Goal: Information Seeking & Learning: Learn about a topic

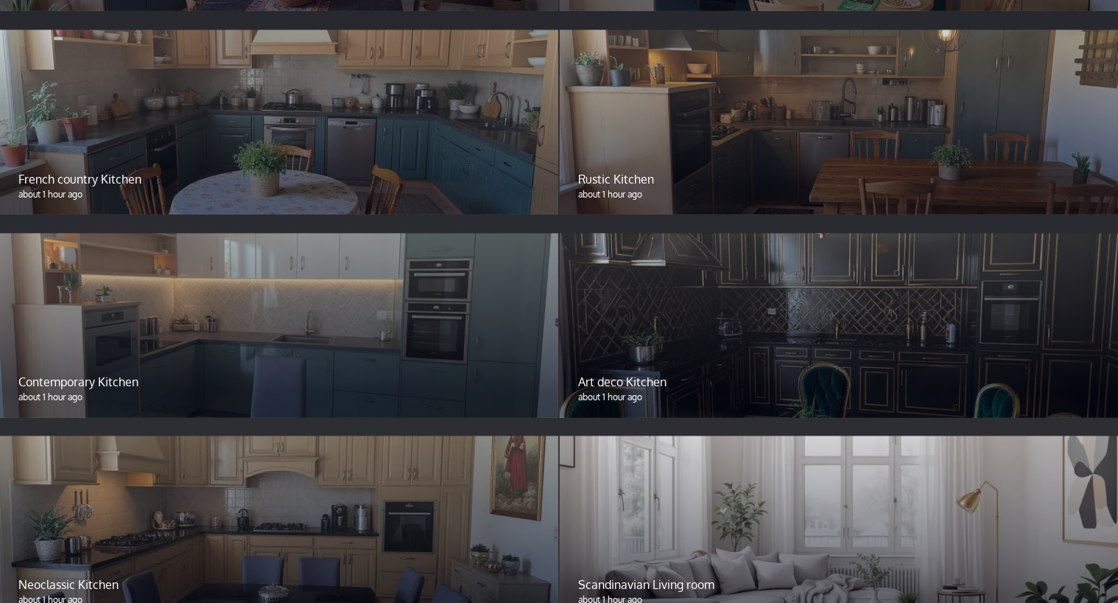
scroll to position [1859, 0]
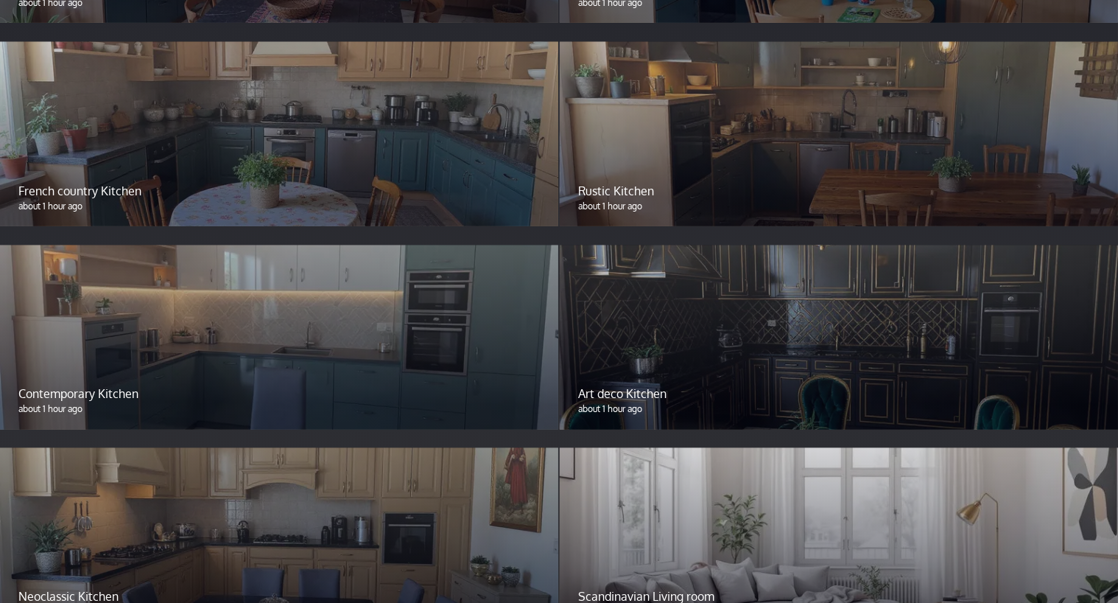
click at [722, 463] on div at bounding box center [839, 540] width 558 height 184
click at [423, 488] on div at bounding box center [279, 540] width 558 height 184
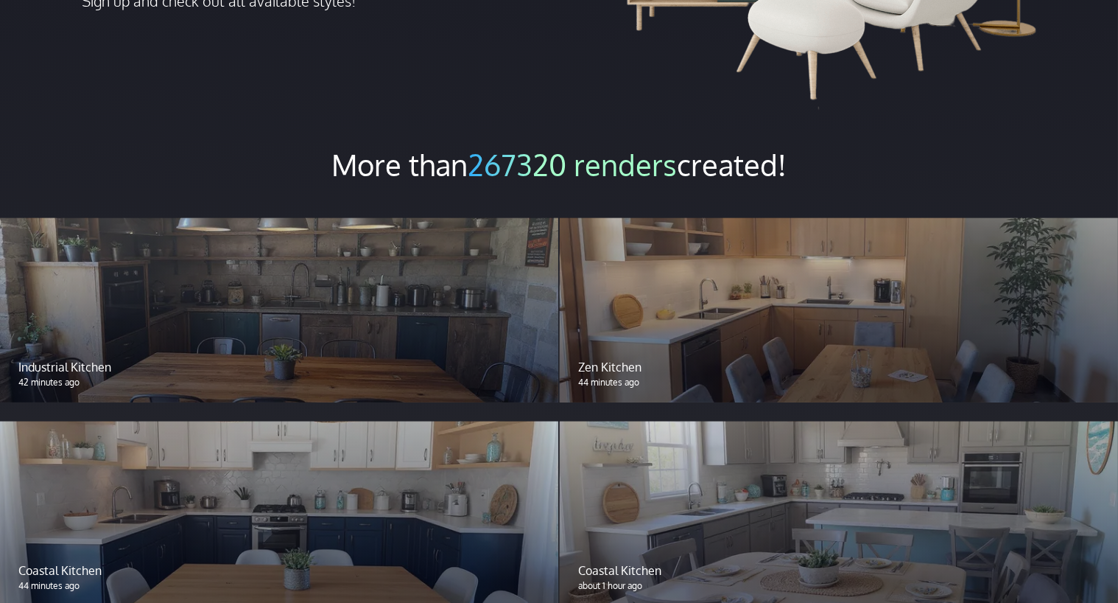
scroll to position [1042, 0]
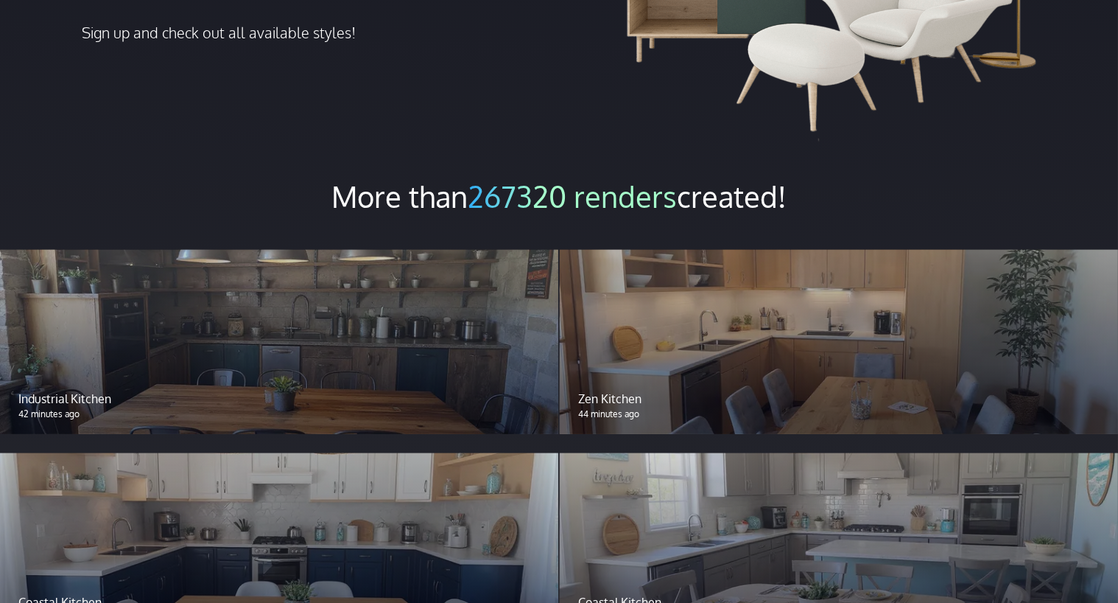
click at [65, 390] on p "Industrial Kitchen" at bounding box center [279, 399] width 522 height 18
click at [183, 376] on div "Industrial Kitchen 42 minutes ago" at bounding box center [279, 404] width 558 height 57
click at [639, 333] on div at bounding box center [839, 342] width 558 height 184
click at [786, 331] on div at bounding box center [839, 342] width 558 height 184
click at [371, 334] on div at bounding box center [279, 342] width 558 height 184
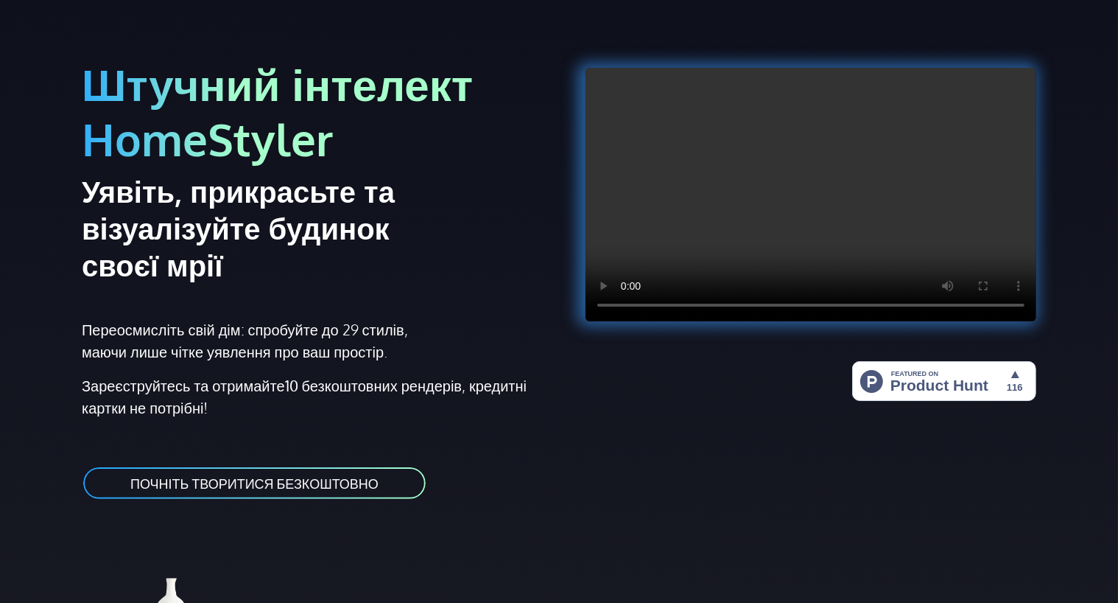
scroll to position [14, 0]
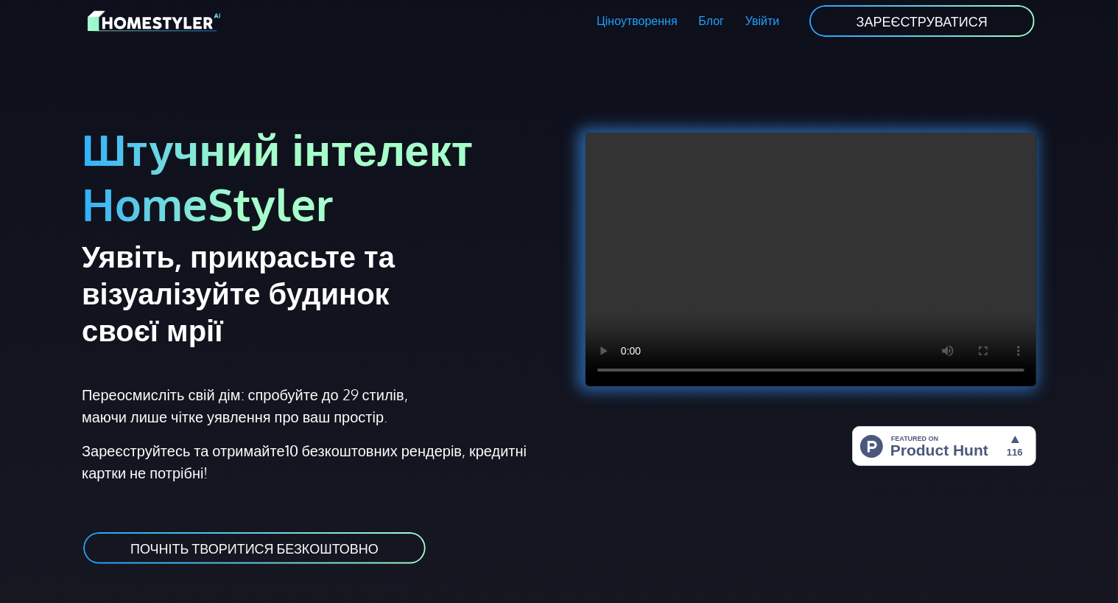
click at [270, 547] on font "ПОЧНІТЬ ТВОРИТИСЯ БЕЗКОШТОВНО" at bounding box center [254, 548] width 248 height 16
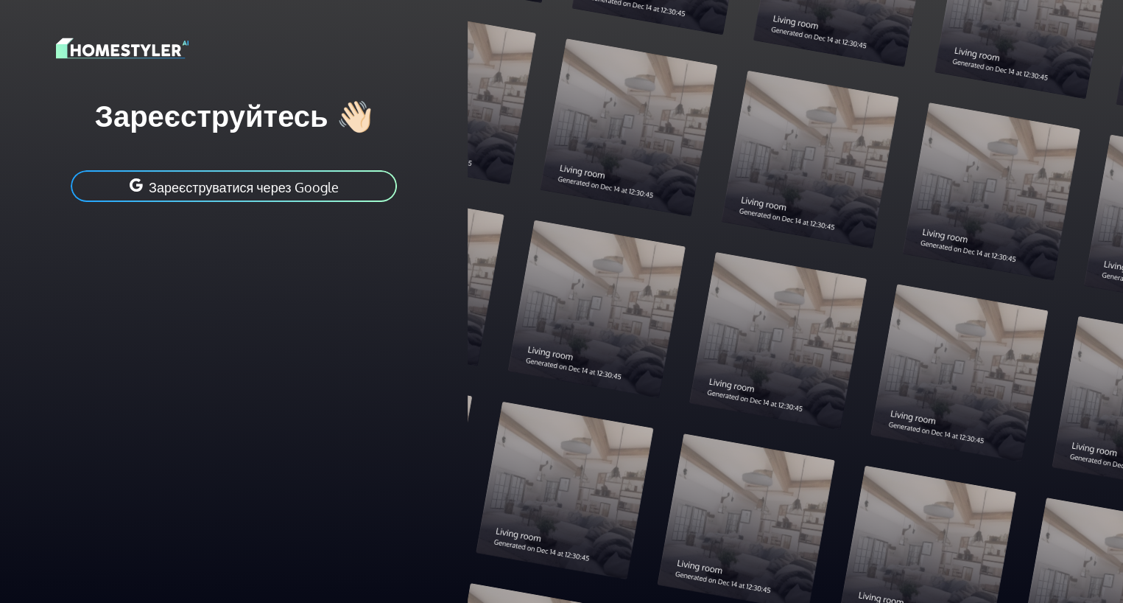
click at [125, 44] on img at bounding box center [122, 48] width 133 height 26
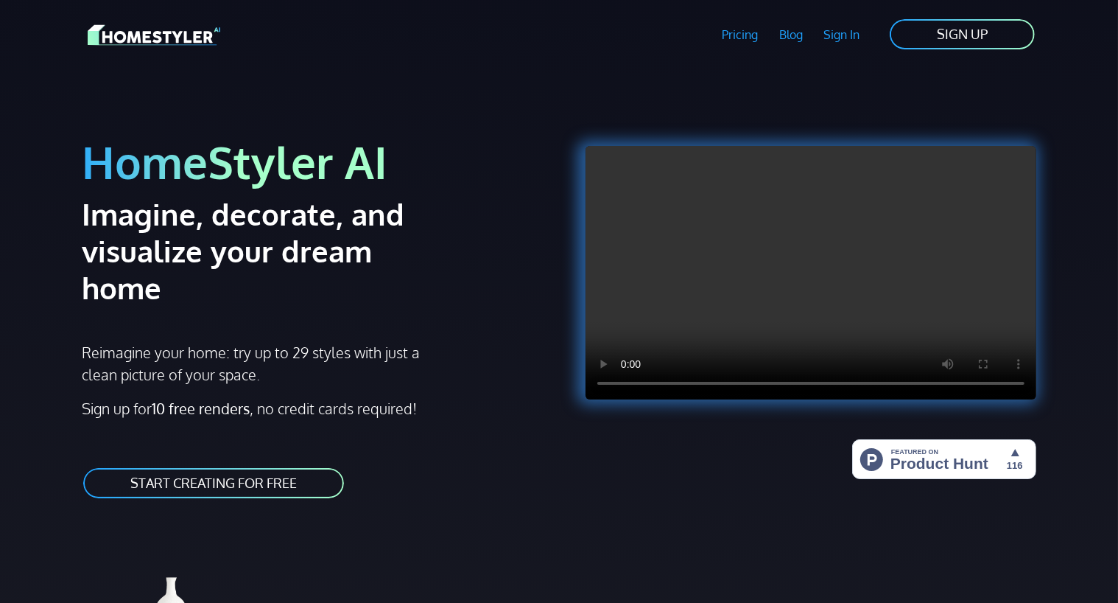
click at [789, 35] on link "Blog" at bounding box center [790, 35] width 45 height 34
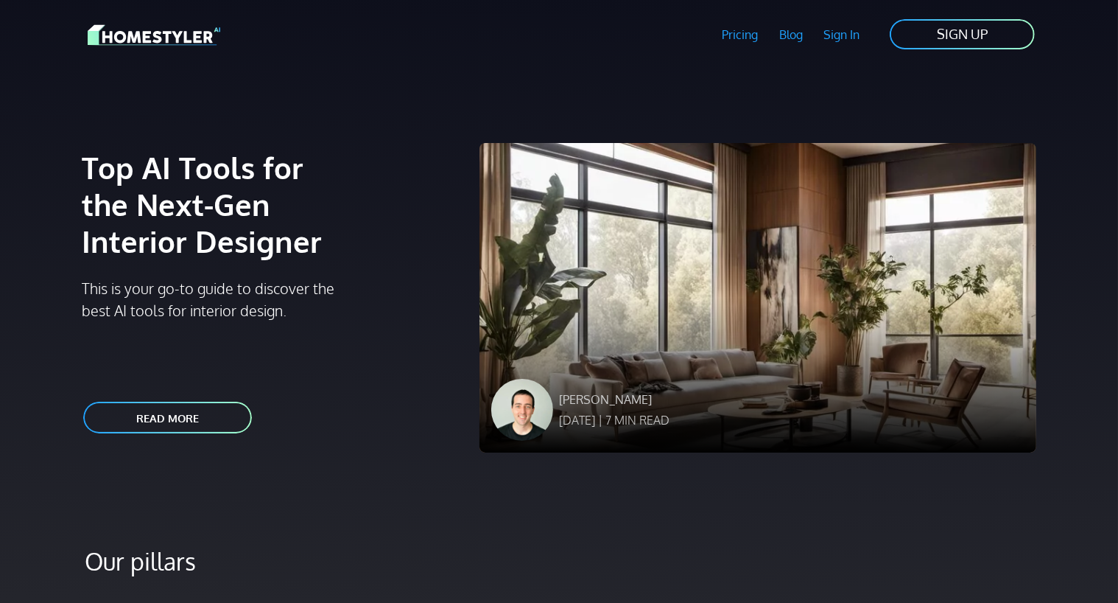
click at [592, 394] on p "[PERSON_NAME]" at bounding box center [614, 399] width 111 height 18
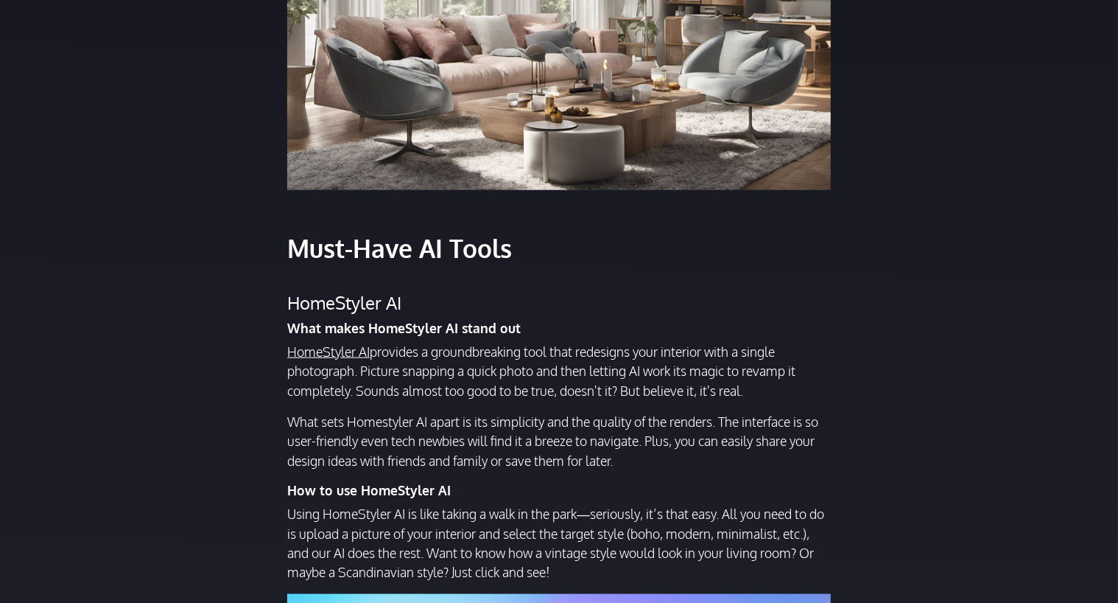
scroll to position [1227, 0]
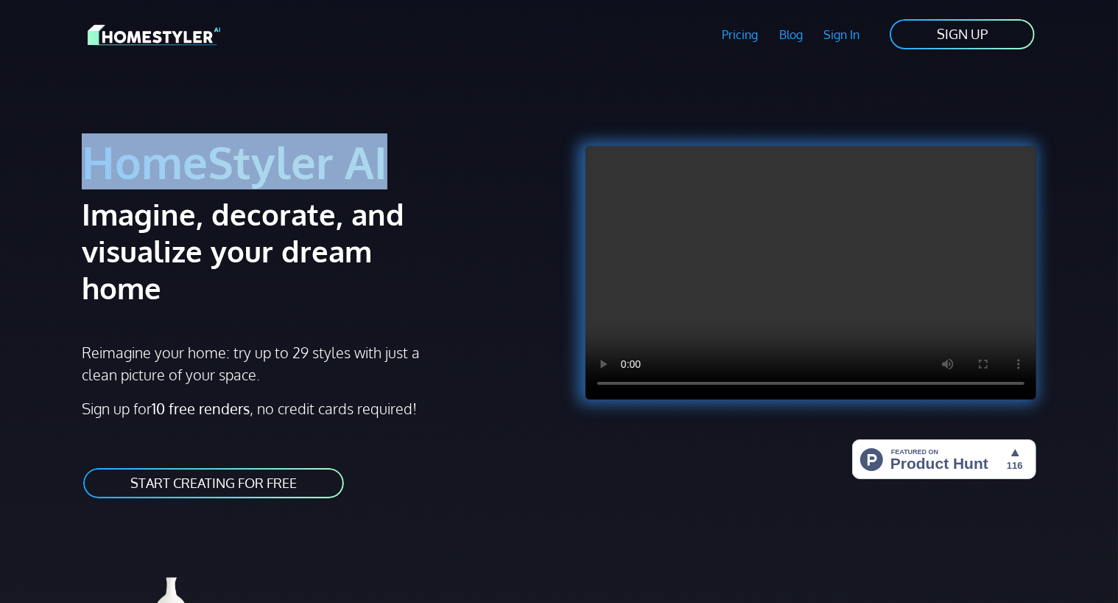
drag, startPoint x: 87, startPoint y: 167, endPoint x: 388, endPoint y: 167, distance: 300.6
click at [388, 167] on h1 "HomeStyler AI" at bounding box center [316, 161] width 469 height 55
copy h1 "HomeStyler AI"
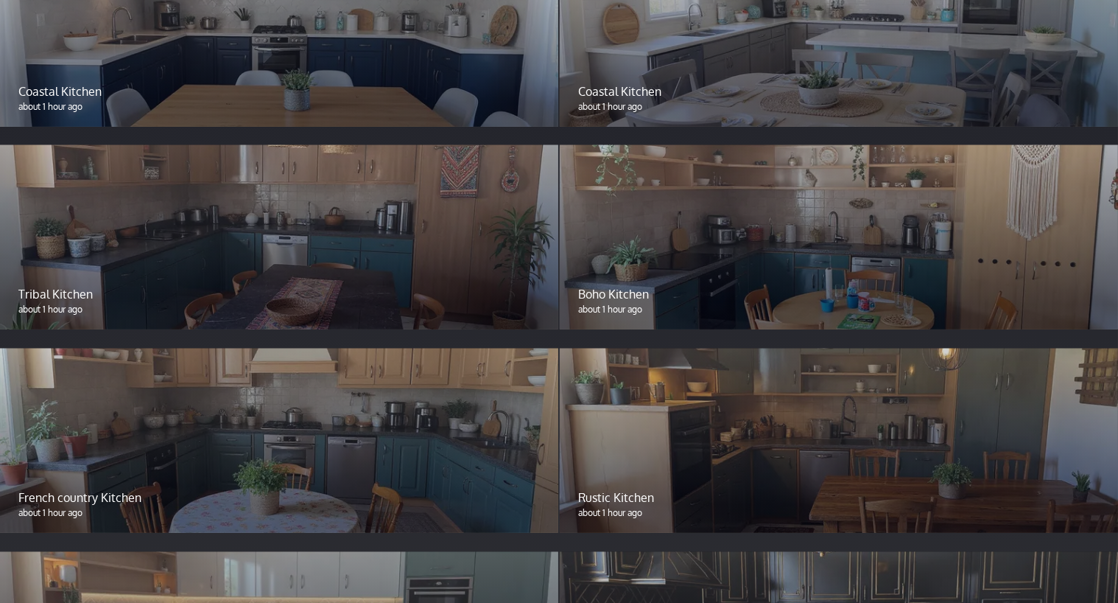
scroll to position [1555, 0]
